Goal: Download file/media

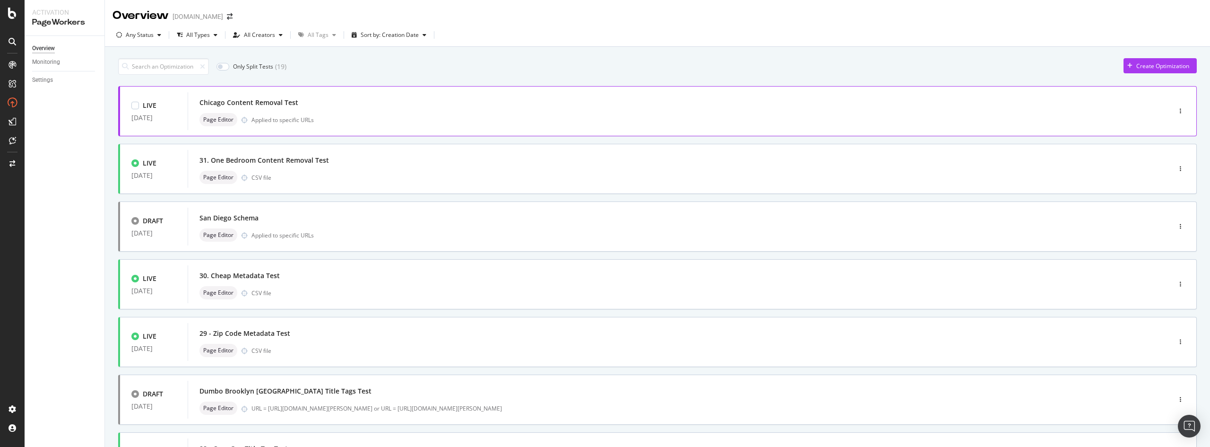
click at [287, 99] on div "Chicago Content Removal Test" at bounding box center [248, 102] width 99 height 9
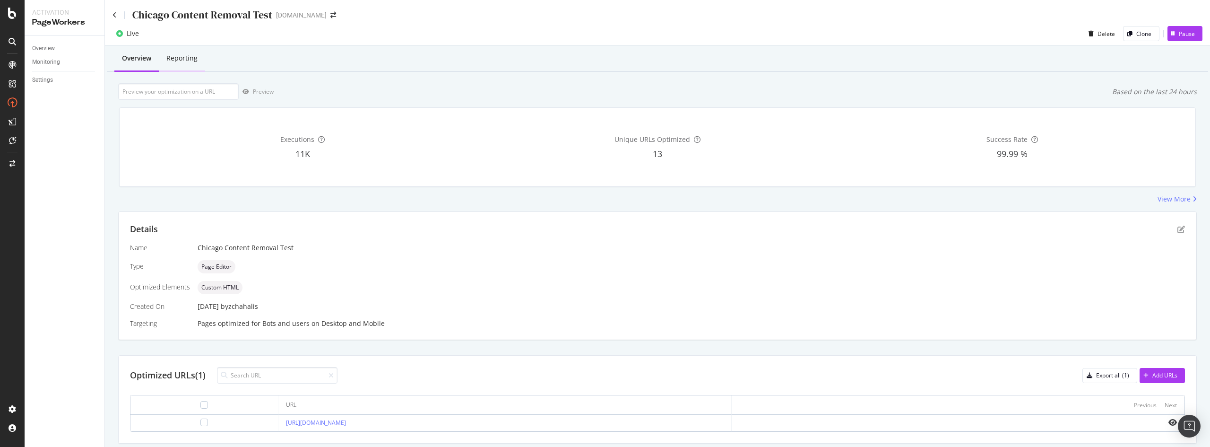
click at [179, 60] on div "Reporting" at bounding box center [181, 57] width 31 height 9
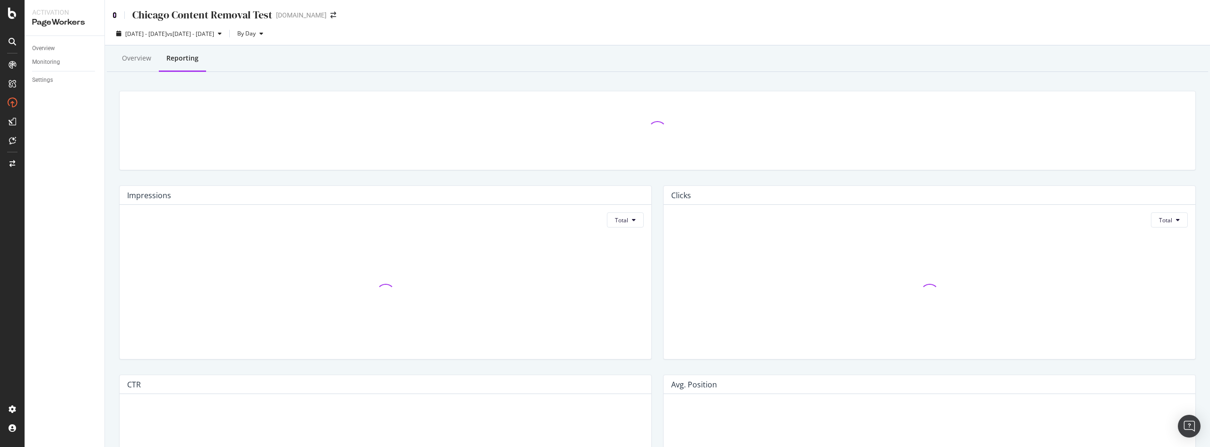
click at [115, 16] on icon at bounding box center [114, 15] width 4 height 7
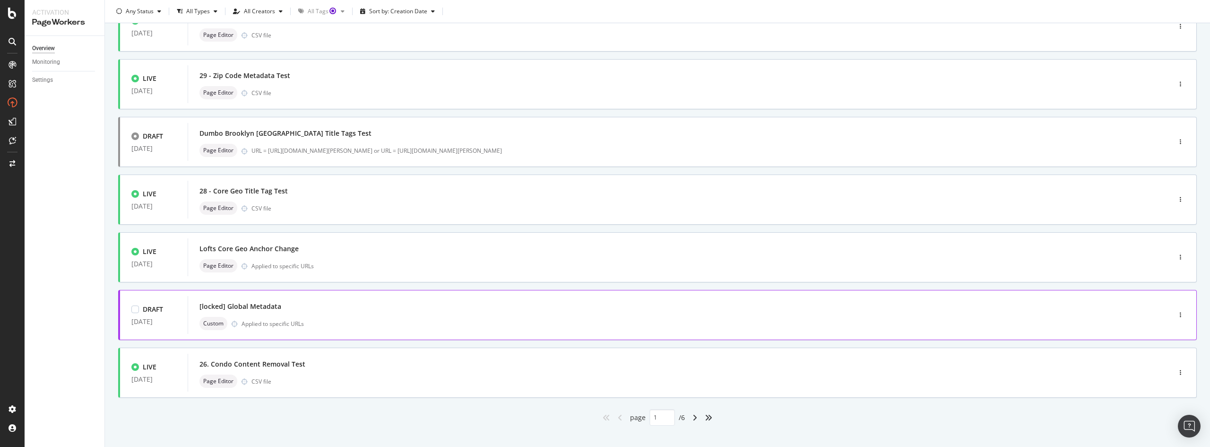
scroll to position [269, 0]
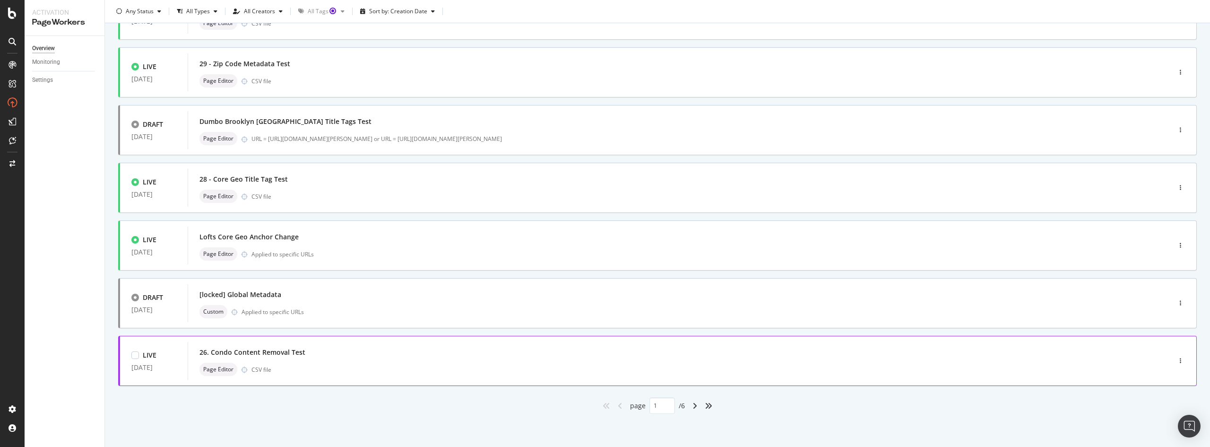
click at [289, 363] on div "Page Editor CSV file" at bounding box center [664, 368] width 931 height 13
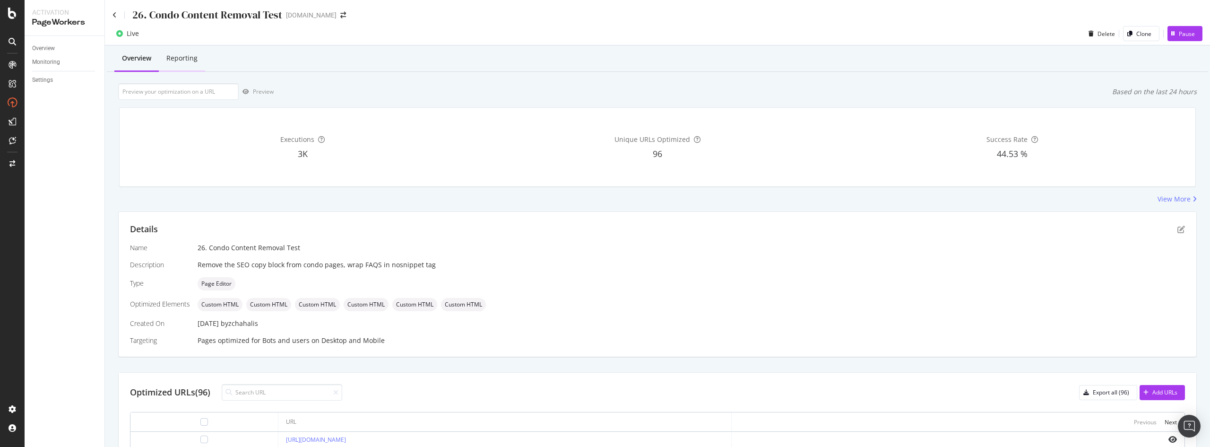
click at [191, 52] on div "Reporting" at bounding box center [182, 59] width 46 height 26
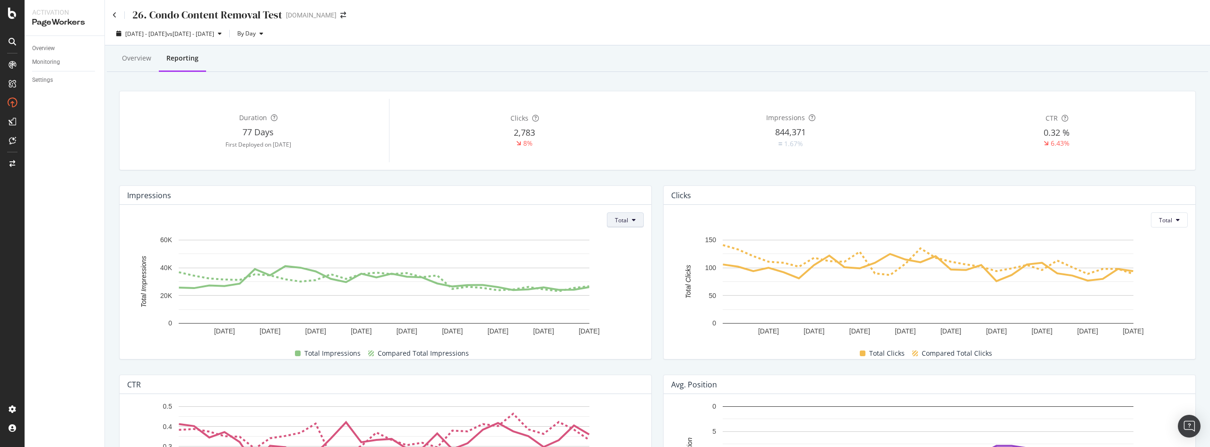
click at [633, 216] on button "Total" at bounding box center [625, 219] width 37 height 15
click at [629, 189] on div "Impressions" at bounding box center [386, 195] width 532 height 19
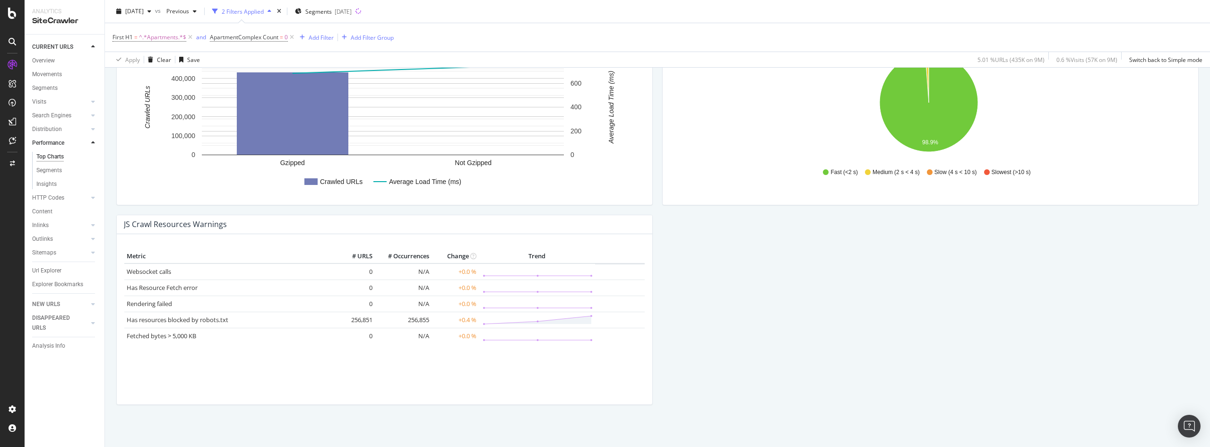
scroll to position [785, 0]
drag, startPoint x: 1028, startPoint y: 246, endPoint x: 1028, endPoint y: 239, distance: 7.6
